Goal: Task Accomplishment & Management: Manage account settings

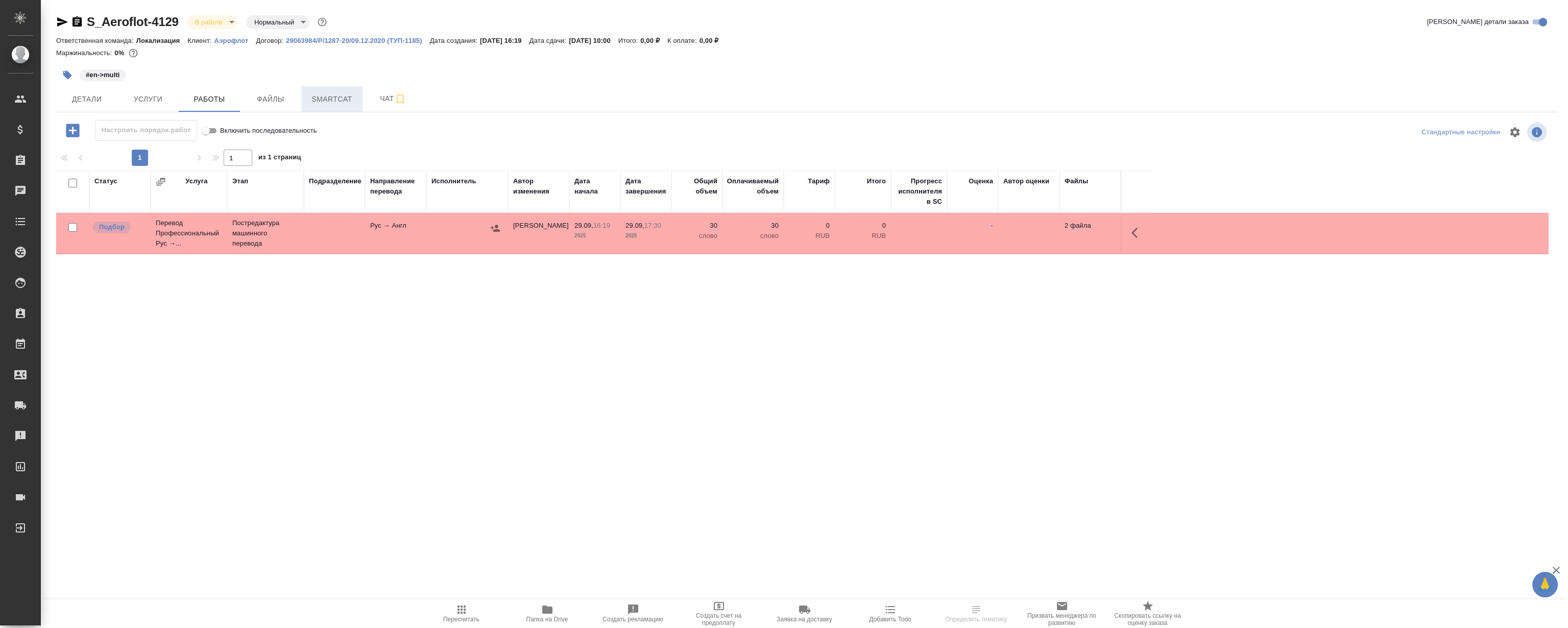
click at [344, 104] on span "Smartcat" at bounding box center [331, 99] width 49 height 13
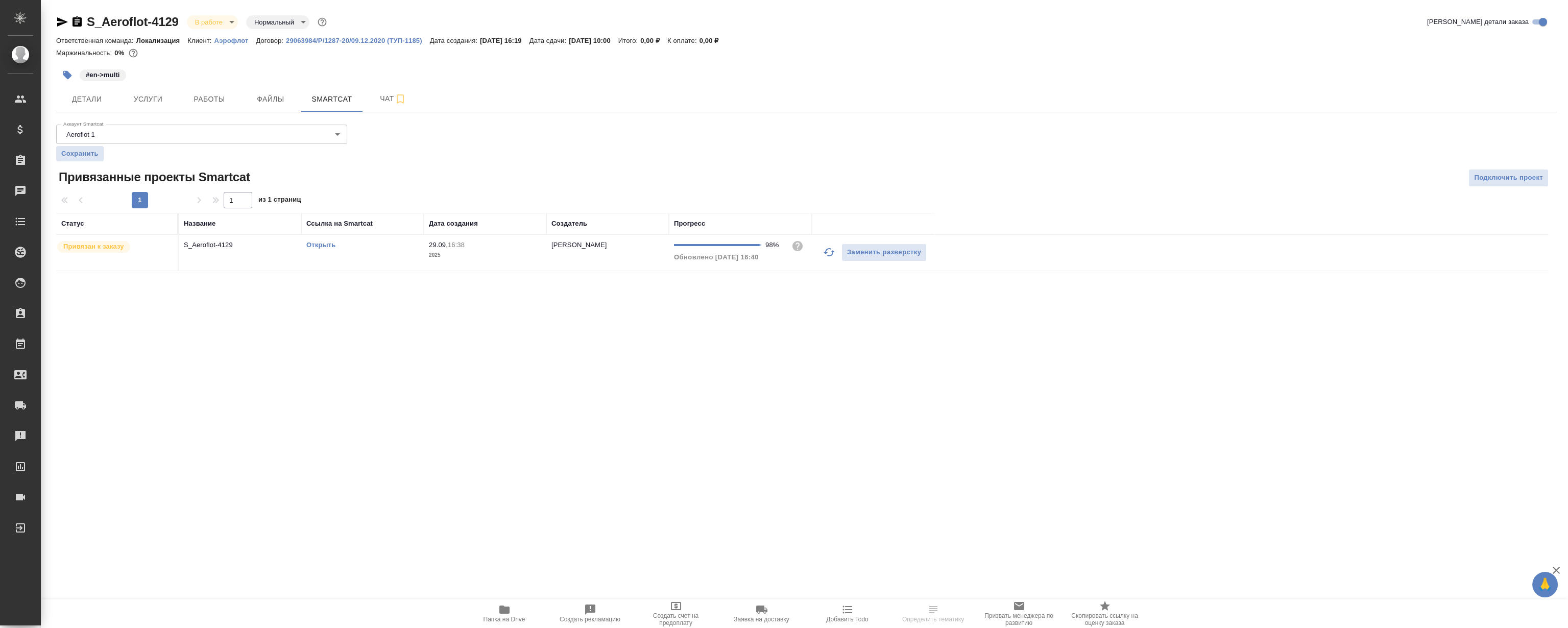
click at [317, 247] on link "Открыть" at bounding box center [321, 245] width 29 height 7
click at [188, 106] on button "Работы" at bounding box center [209, 98] width 61 height 25
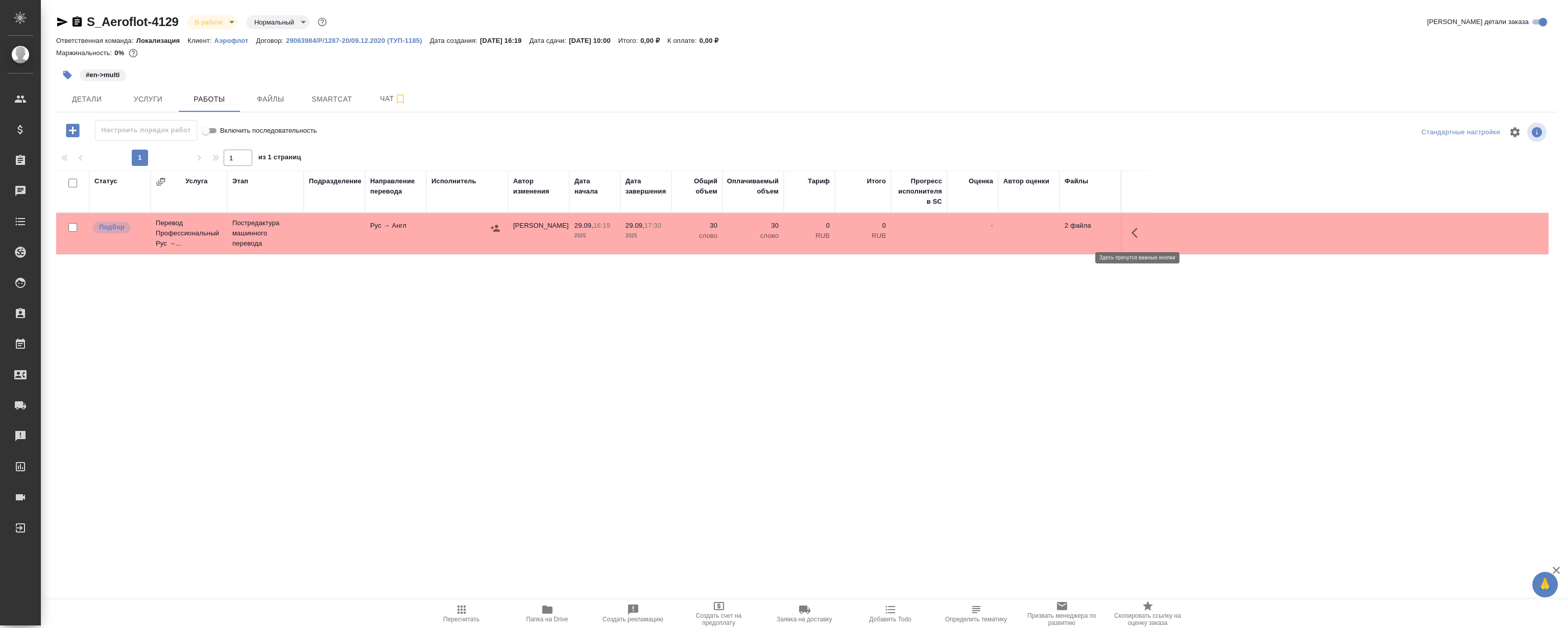
click at [1137, 238] on icon "button" at bounding box center [1137, 232] width 12 height 12
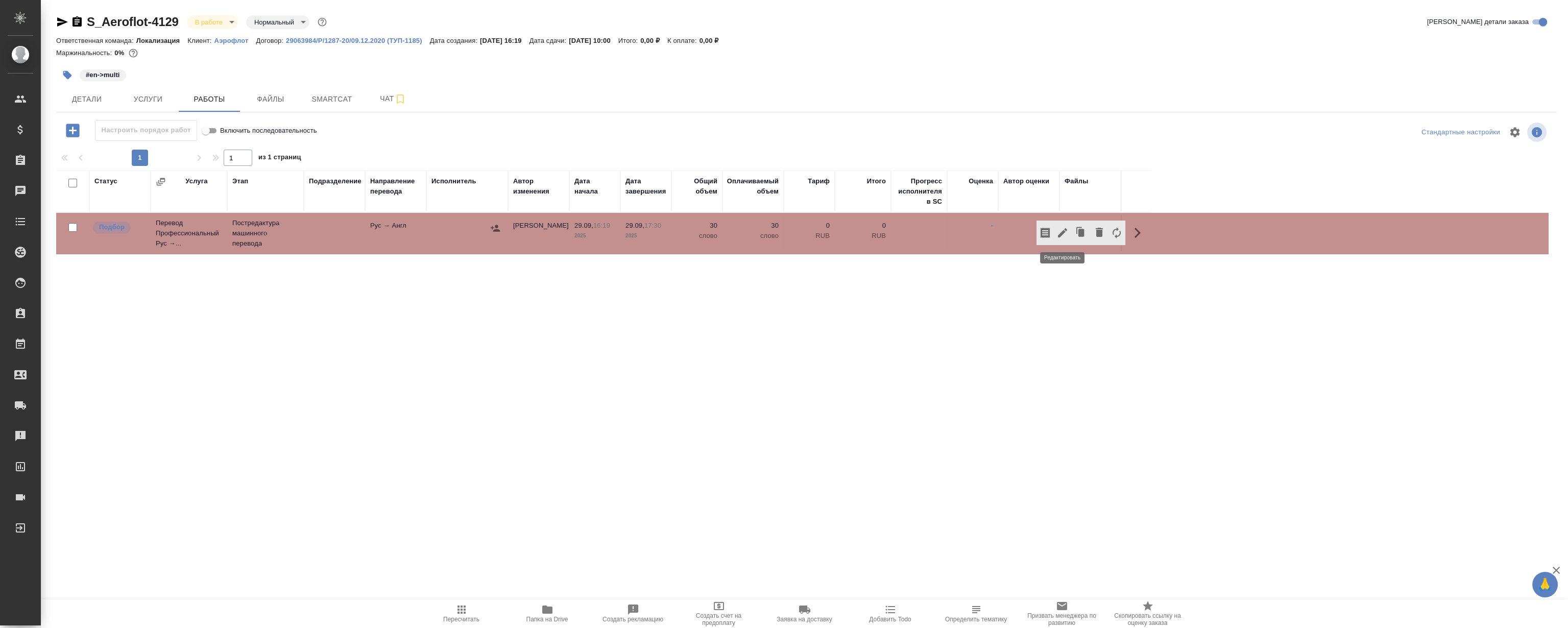
click at [1060, 236] on icon "button" at bounding box center [1062, 232] width 9 height 9
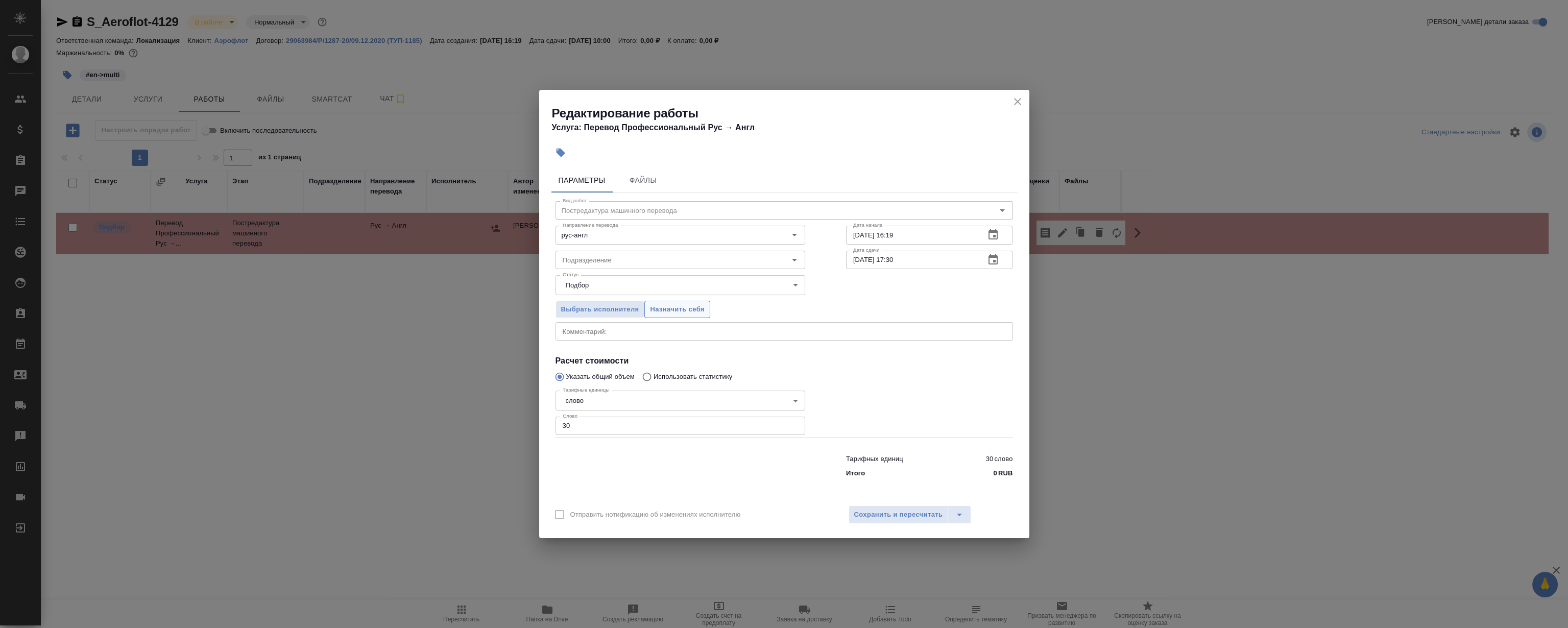
click at [699, 311] on span "Назначить себя" at bounding box center [677, 310] width 54 height 11
click at [1012, 98] on icon "close" at bounding box center [1017, 102] width 12 height 12
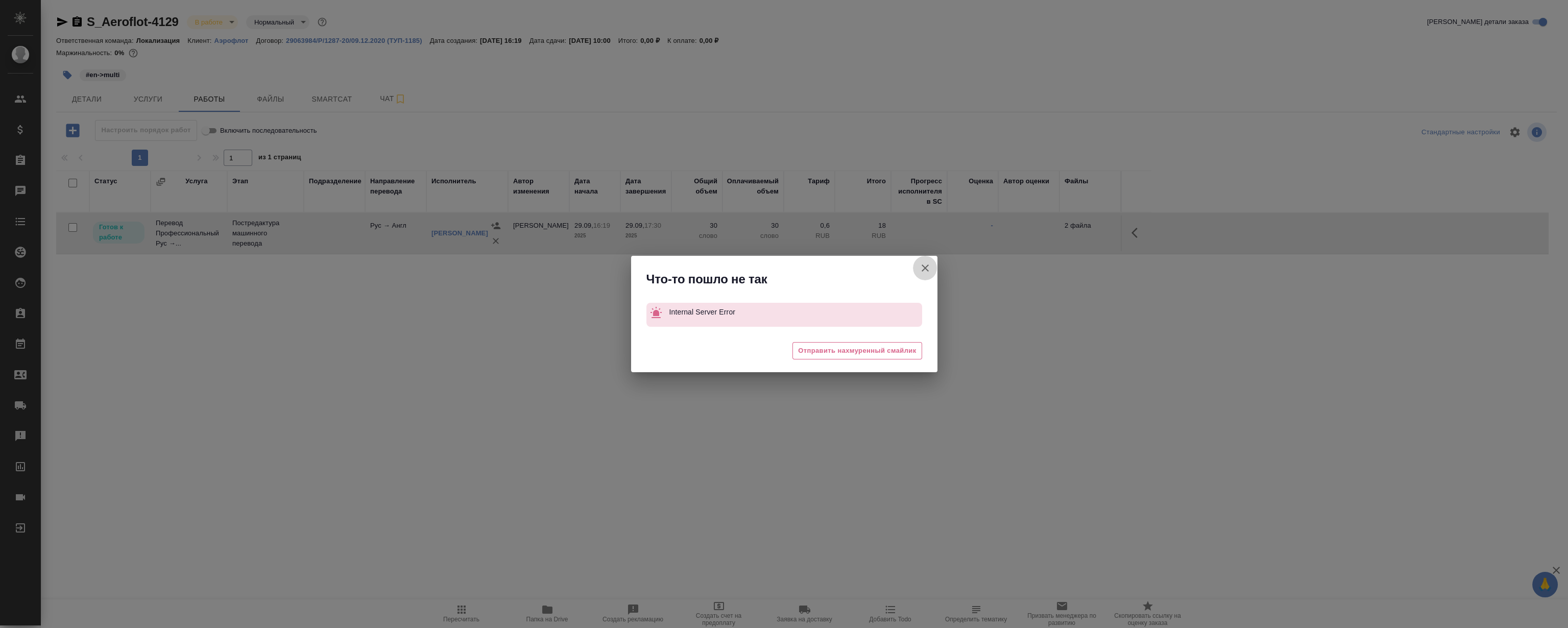
click at [919, 269] on icon "button" at bounding box center [925, 267] width 12 height 12
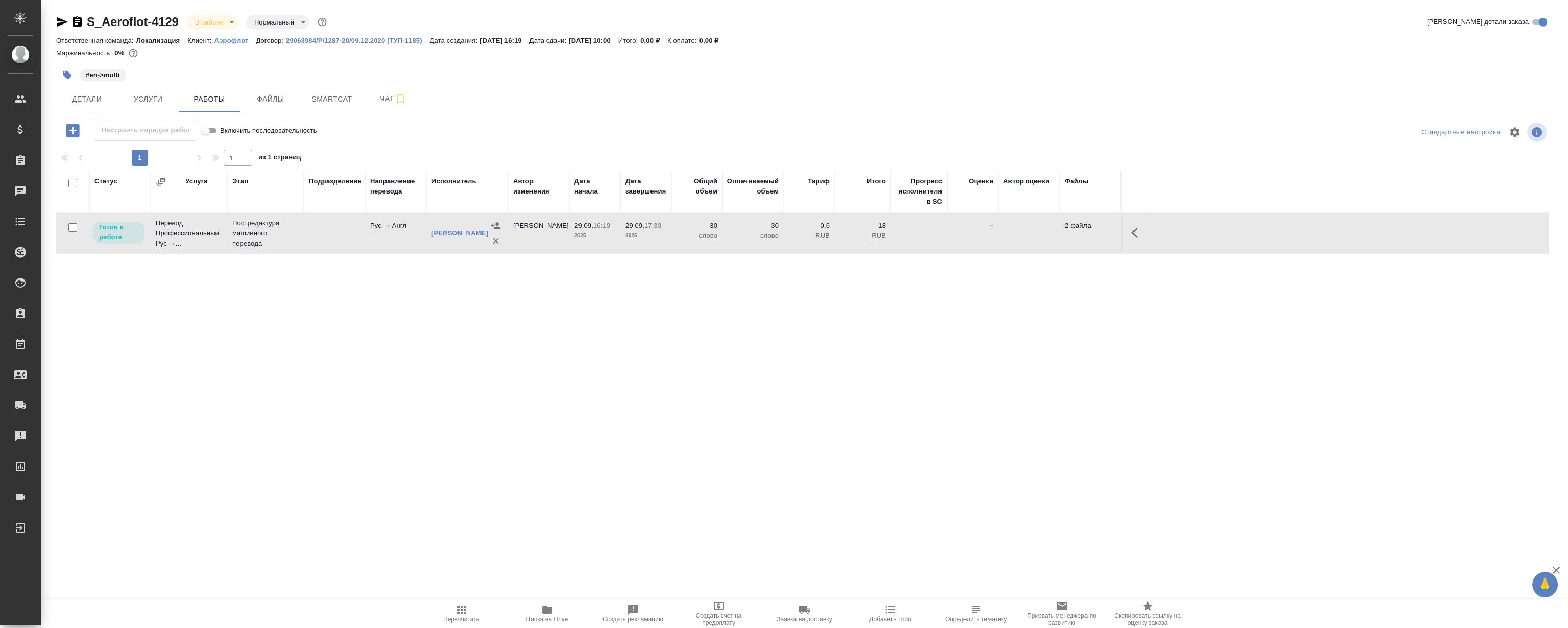
click at [1133, 227] on icon "button" at bounding box center [1137, 232] width 12 height 12
click at [1061, 236] on icon "button" at bounding box center [1062, 232] width 12 height 12
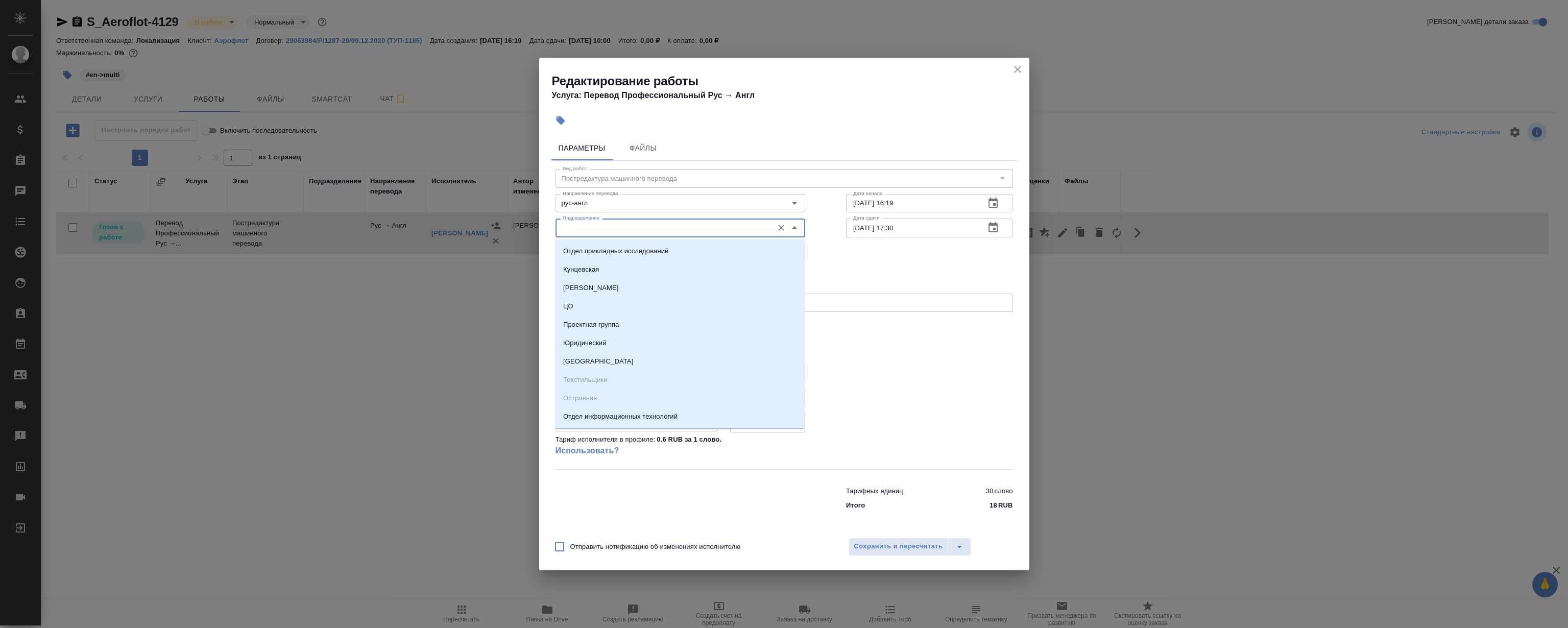
click at [608, 230] on input "Подразделение" at bounding box center [663, 227] width 210 height 12
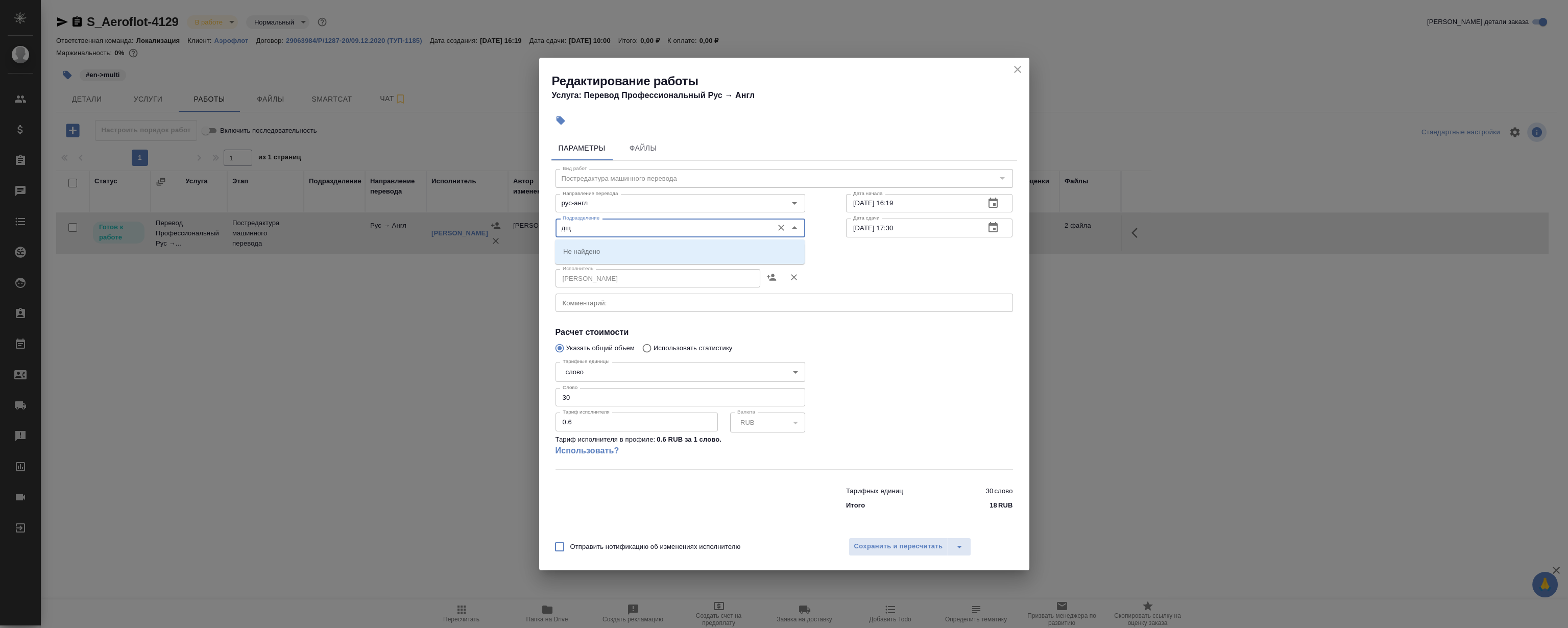
type input "д"
click at [587, 246] on li "LocQA" at bounding box center [679, 251] width 249 height 19
type input "LocQA"
click at [583, 254] on body "🙏 .cls-1 fill:#fff; AWATERA [PERSON_NAME] Клиенты Спецификации Заказы 0 Чаты To…" at bounding box center [784, 314] width 1568 height 628
click at [591, 310] on li "Сдан" at bounding box center [679, 305] width 249 height 17
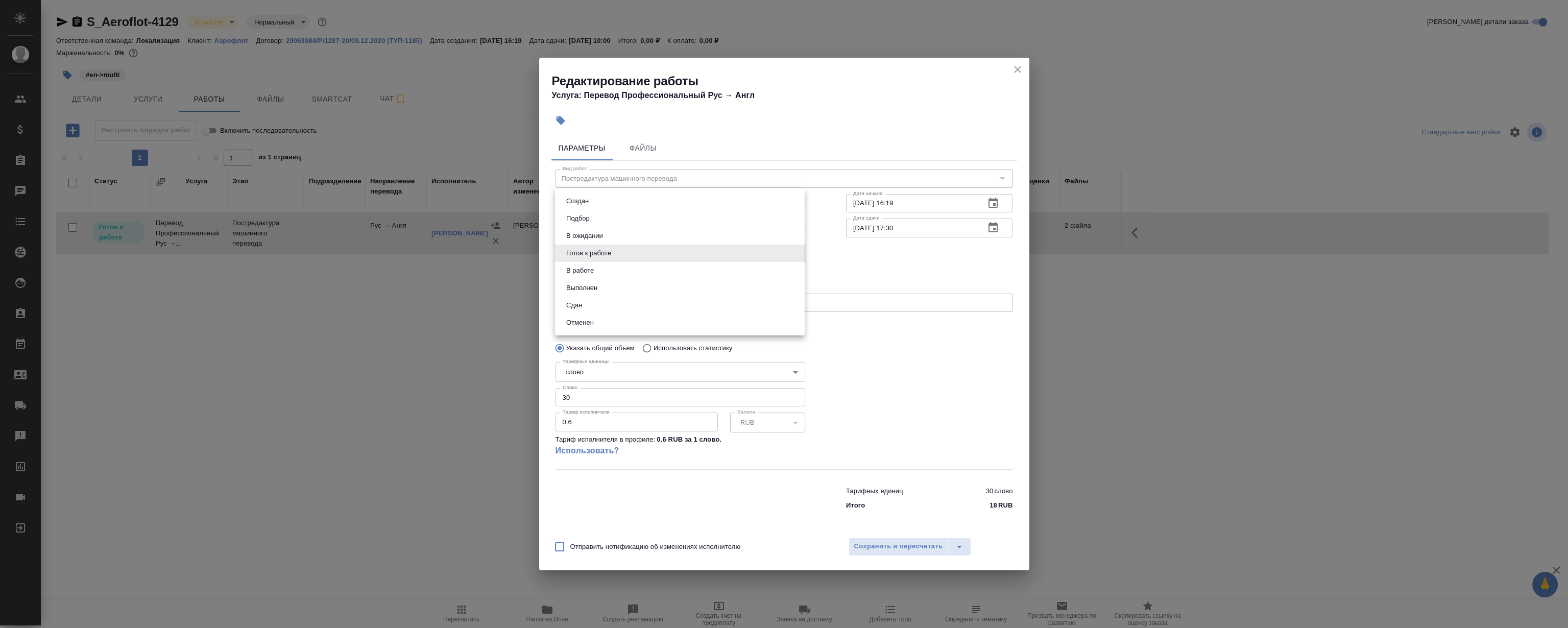
type input "closed"
click at [899, 551] on span "Сохранить и пересчитать" at bounding box center [898, 547] width 89 height 11
